Goal: Transaction & Acquisition: Obtain resource

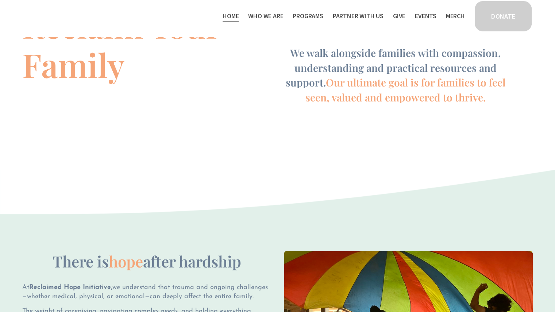
scroll to position [323, 0]
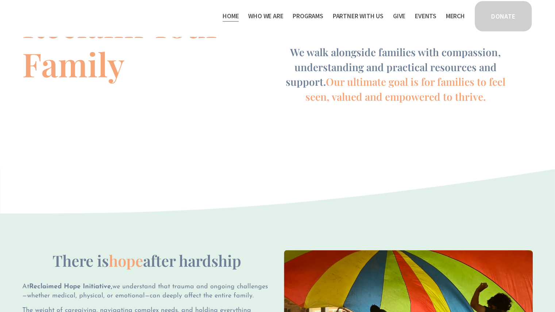
click at [402, 15] on link "Give" at bounding box center [399, 16] width 12 height 12
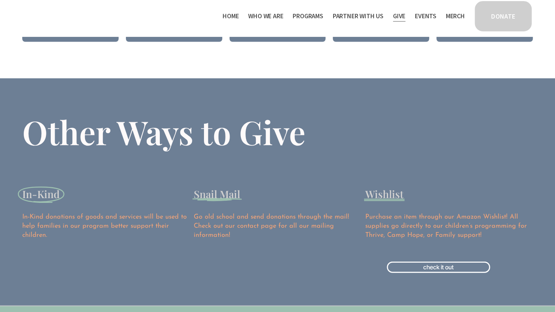
scroll to position [912, 0]
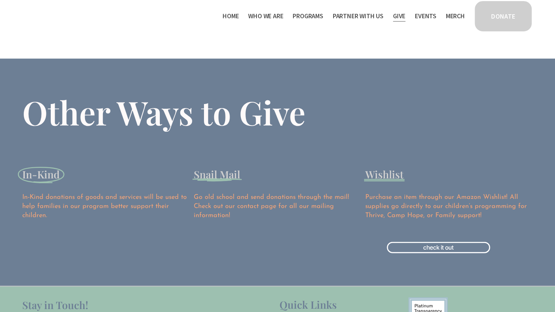
click at [32, 180] on span "In-Kind" at bounding box center [41, 175] width 38 height 14
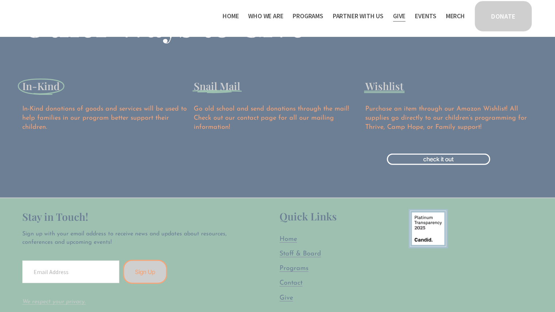
scroll to position [1014, 0]
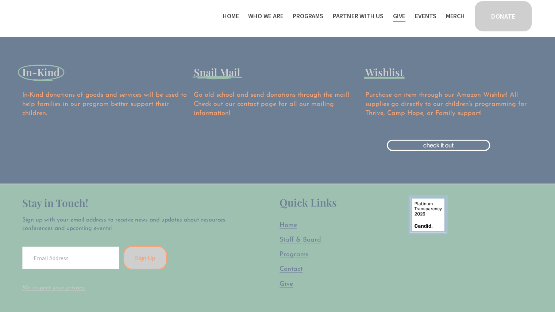
click at [31, 72] on span "In-Kind" at bounding box center [41, 72] width 38 height 14
click at [33, 76] on span "In-Kind" at bounding box center [41, 72] width 38 height 14
click at [35, 92] on div "In-Kind In-Kind donations of goods and services will be used to help families i…" at bounding box center [106, 91] width 168 height 53
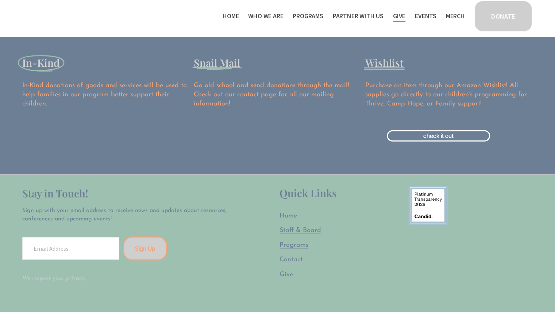
scroll to position [1007, 0]
